Goal: Task Accomplishment & Management: Manage account settings

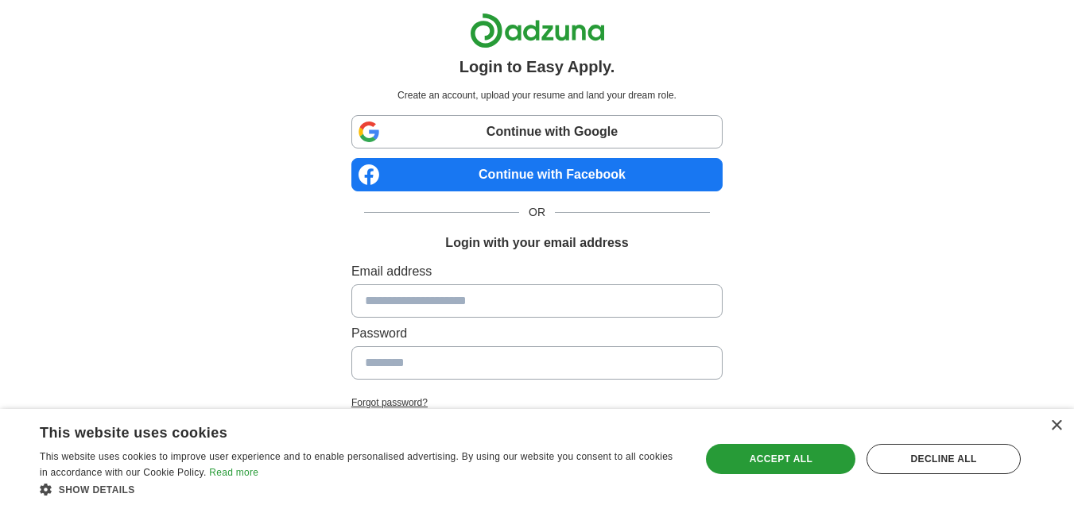
click at [586, 130] on link "Continue with Google" at bounding box center [536, 131] width 371 height 33
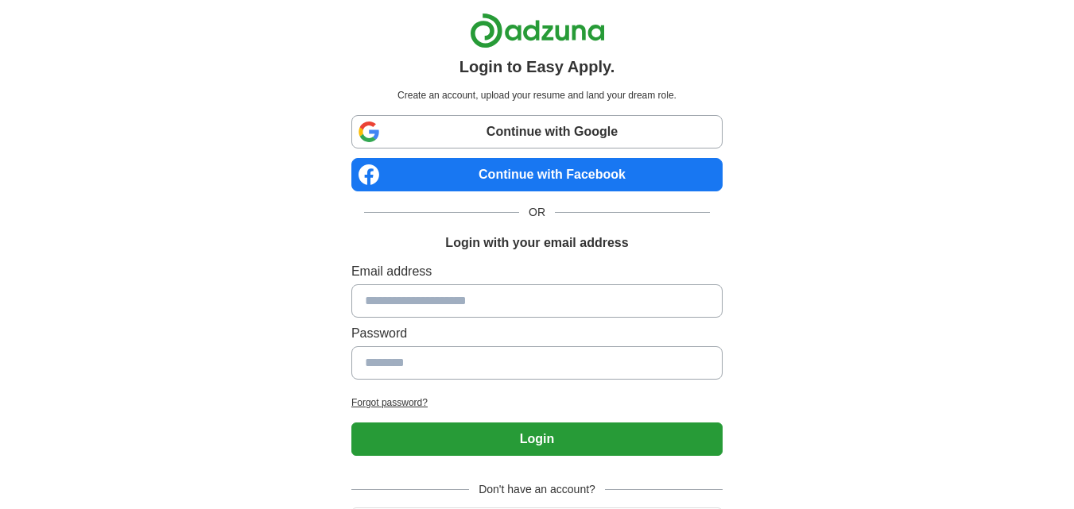
click at [516, 122] on link "Continue with Google" at bounding box center [536, 131] width 371 height 33
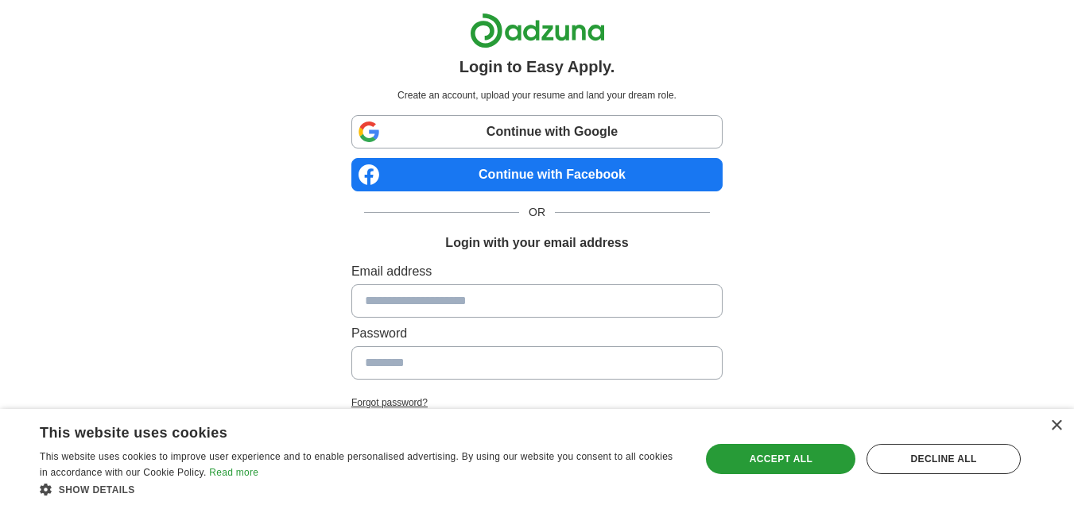
click at [514, 133] on link "Continue with Google" at bounding box center [536, 131] width 371 height 33
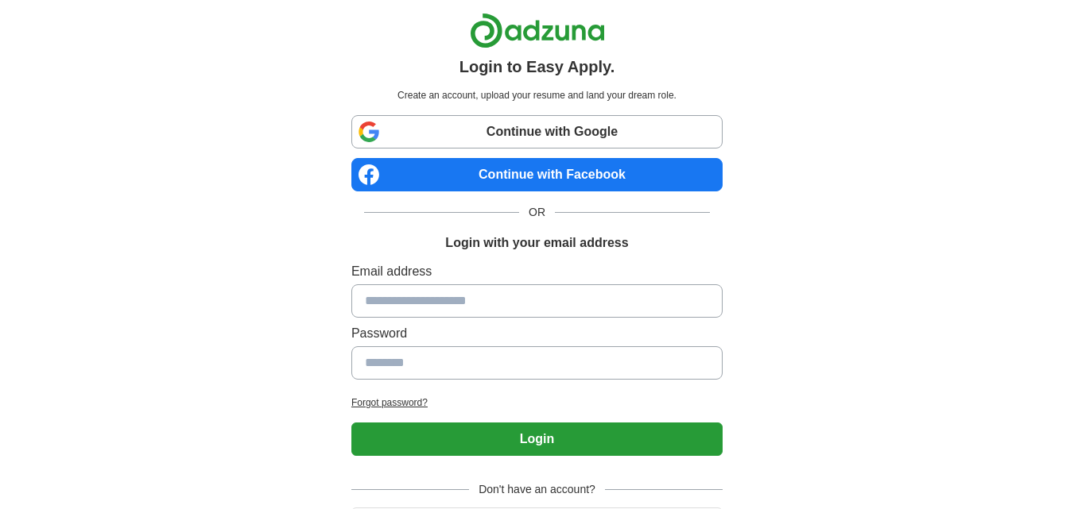
click at [551, 136] on link "Continue with Google" at bounding box center [536, 131] width 371 height 33
